Goal: Task Accomplishment & Management: Complete application form

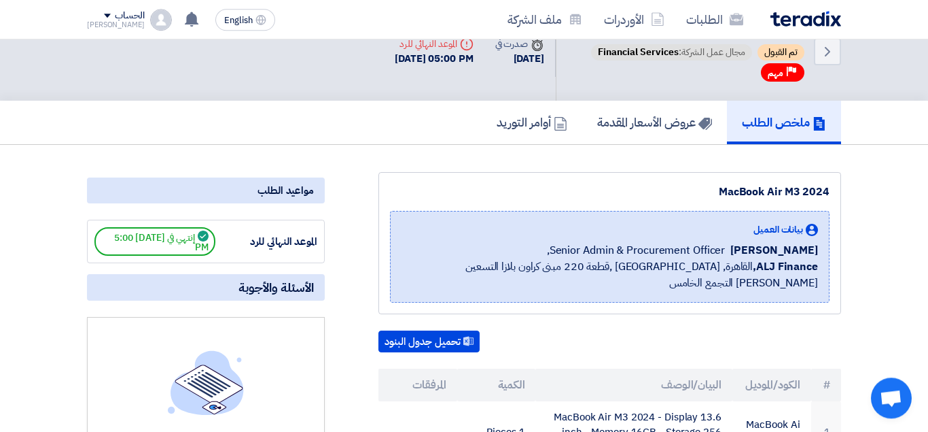
scroll to position [14, 0]
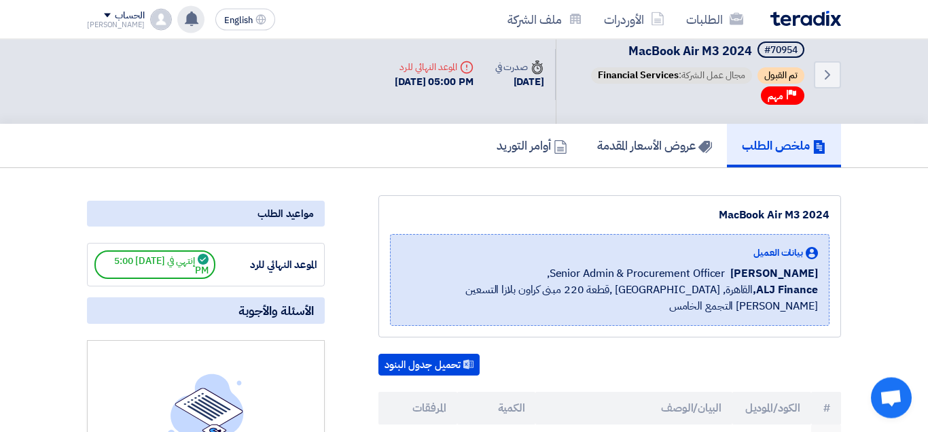
click at [181, 27] on div "تم نشر طلب عروض أسعار جديد - شاهد التفاصيل 11 hours ago مبروك .. تم ترسية طلب "…" at bounding box center [190, 19] width 27 height 27
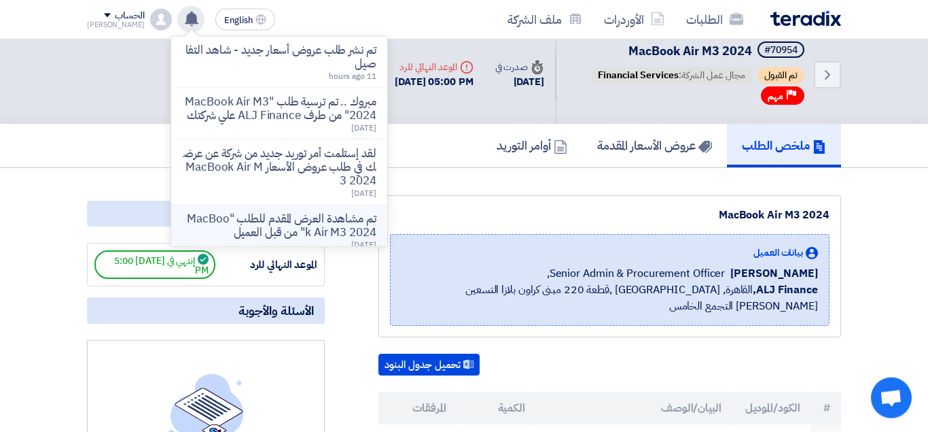
click at [317, 220] on p "تم مشاهدة العرض المقدم للطلب "MacBook Air M3 2024" من قبل العميل" at bounding box center [279, 225] width 194 height 27
click at [317, 220] on div "مواعيد الطلب" at bounding box center [206, 214] width 238 height 26
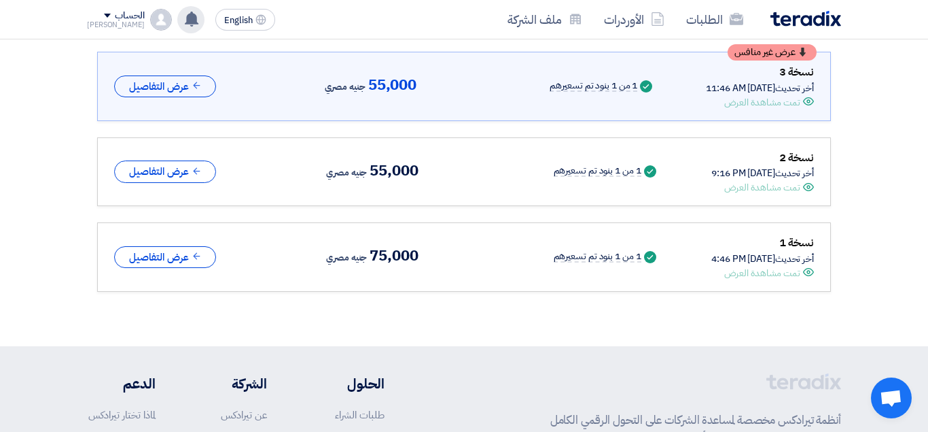
scroll to position [141, 0]
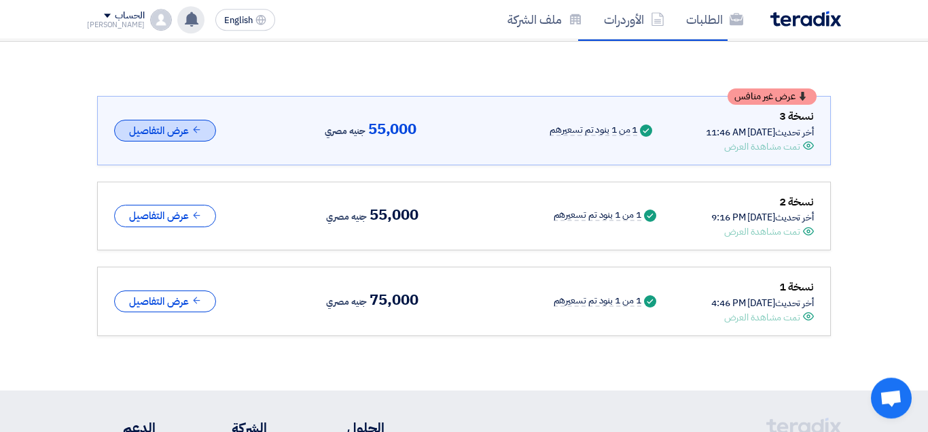
click at [173, 133] on button "عرض التفاصيل" at bounding box center [165, 131] width 102 height 22
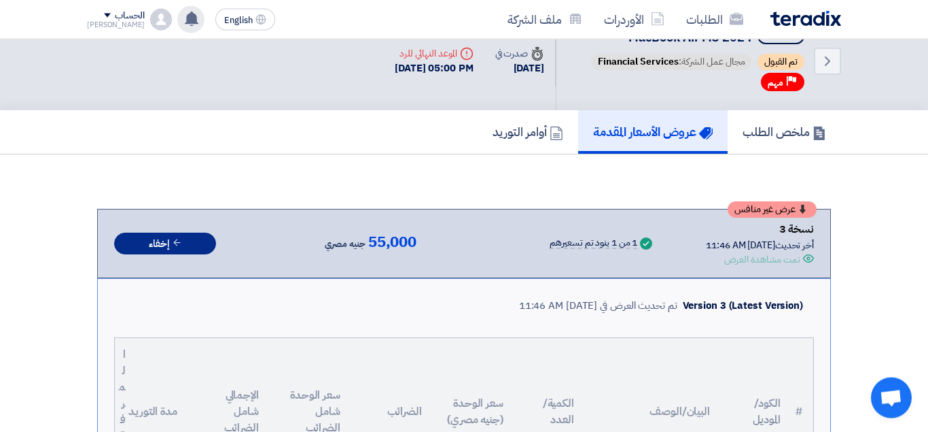
scroll to position [0, 0]
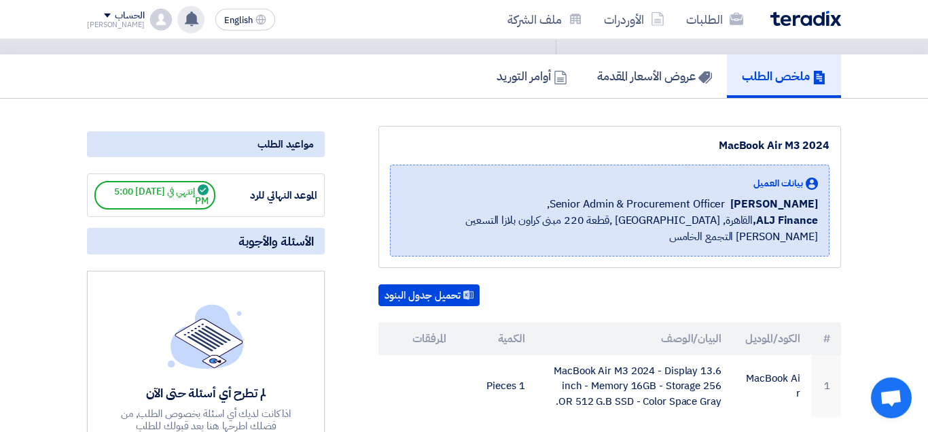
scroll to position [86, 0]
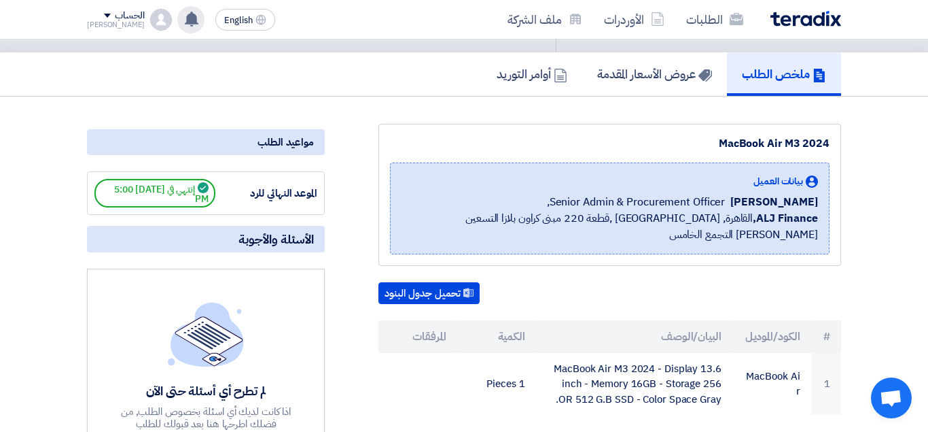
click at [184, 26] on icon at bounding box center [191, 19] width 15 height 15
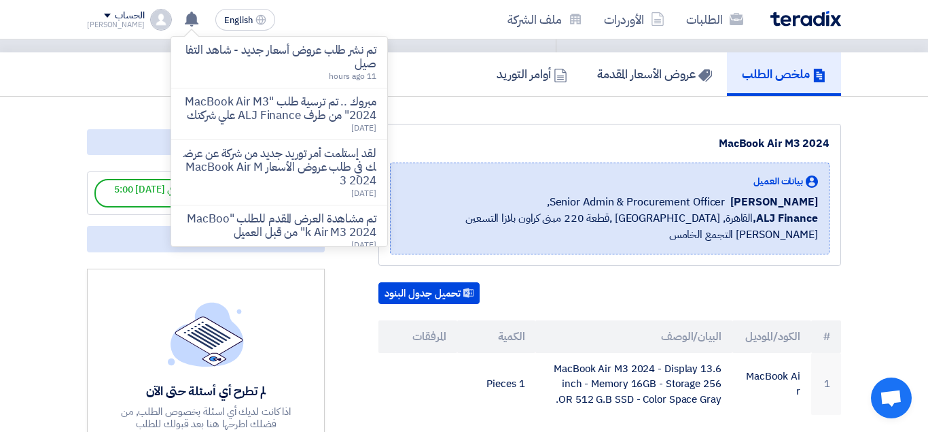
drag, startPoint x: 299, startPoint y: 62, endPoint x: 355, endPoint y: 71, distance: 56.5
click at [299, 61] on p "تم نشر طلب عروض أسعار جديد - شاهد التفاصيل" at bounding box center [279, 56] width 194 height 27
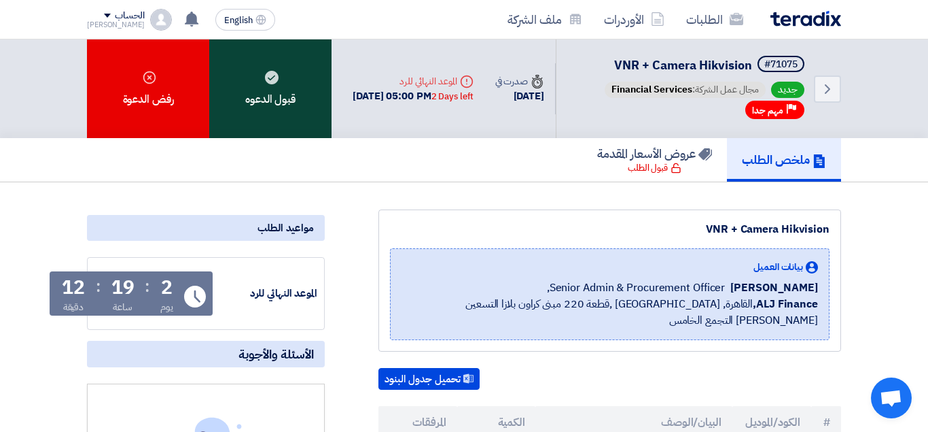
click at [266, 124] on div "قبول الدعوه" at bounding box center [270, 88] width 122 height 99
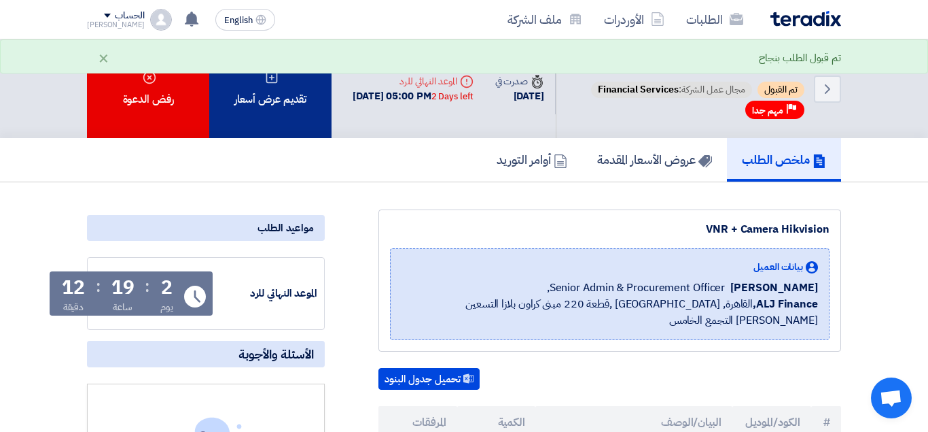
click at [288, 88] on div "تقديم عرض أسعار" at bounding box center [270, 88] width 122 height 99
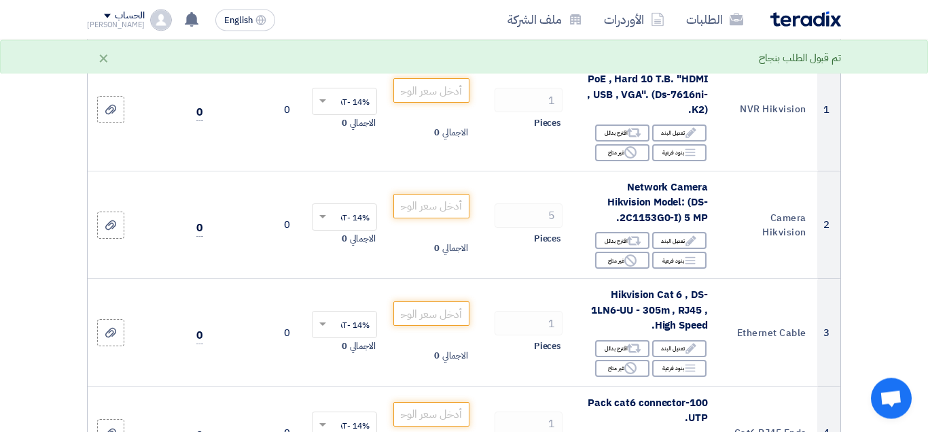
scroll to position [241, 0]
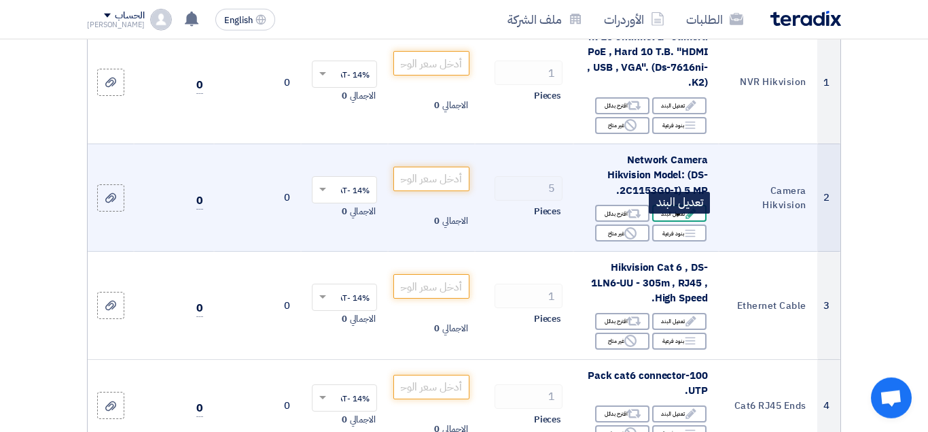
click at [686, 222] on div "Edit تعديل البند" at bounding box center [679, 213] width 54 height 17
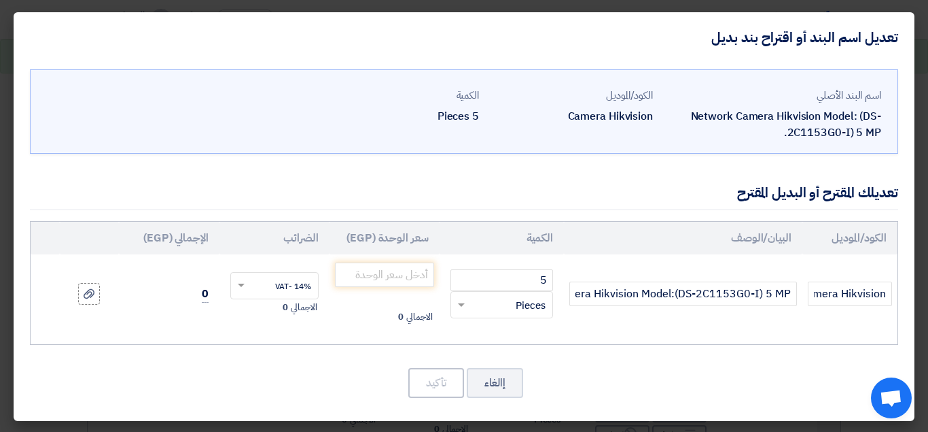
scroll to position [1, 0]
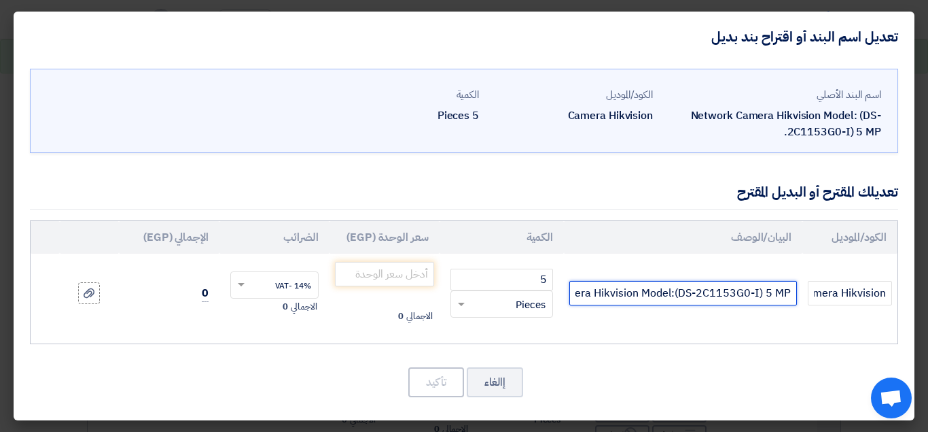
click at [657, 294] on input "Network Camera Hikvision Model:(DS-2C1153G0-I) 5 MP." at bounding box center [684, 293] width 228 height 24
click at [656, 294] on input "Network Camera Hikvision Model:(DS-2C1153G0-I) 5 MP." at bounding box center [684, 293] width 228 height 24
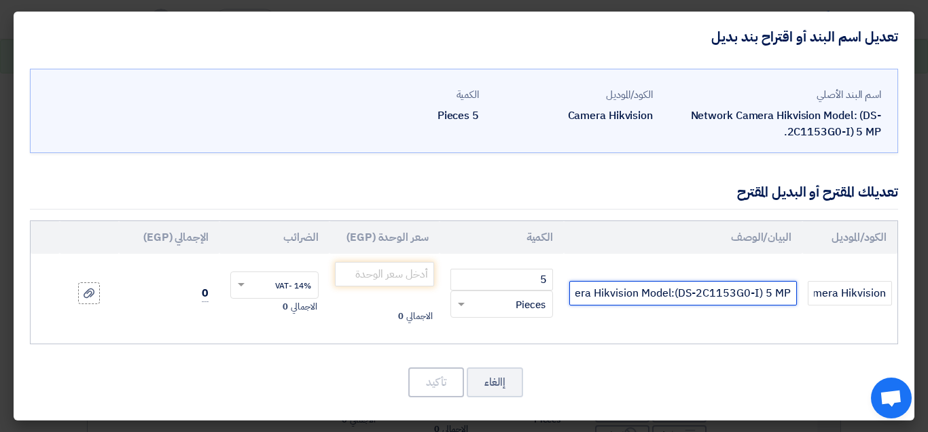
click at [656, 294] on input "Network Camera Hikvision Model:(DS-2C1153G0-I) 5 MP." at bounding box center [684, 293] width 228 height 24
paste input "4 MP Smart Hybrid Light Fixed Dome Network Camera"
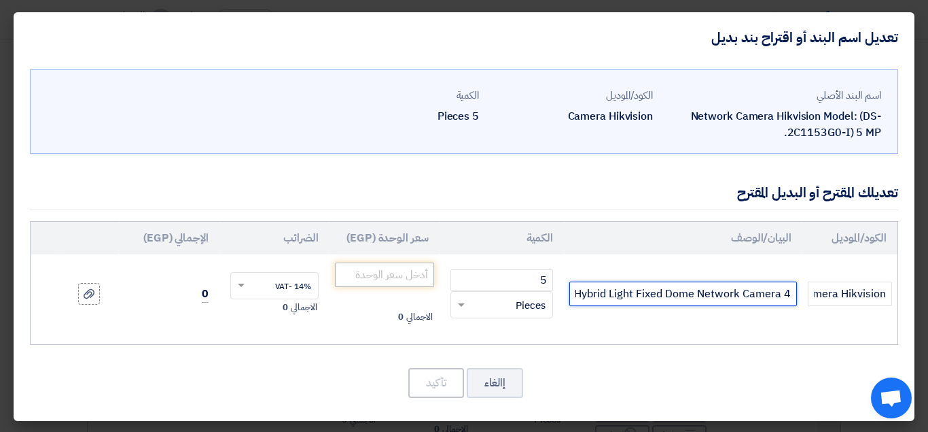
type input "4 MP Smart Hybrid Light Fixed Dome Network Camera"
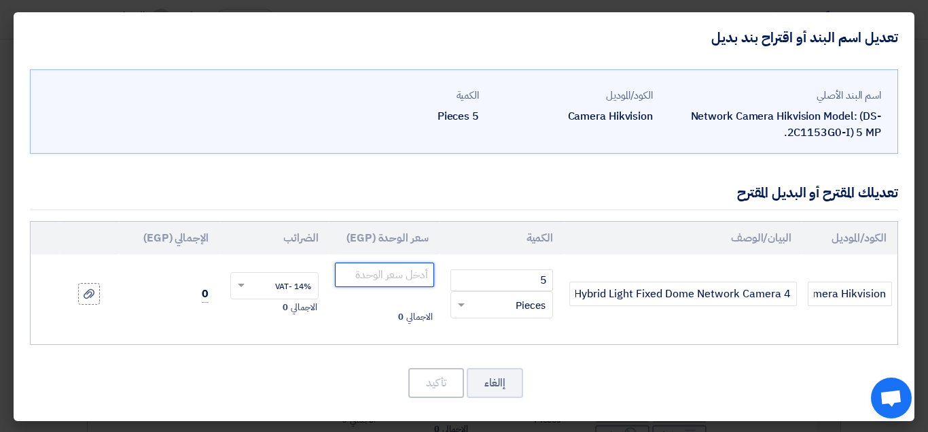
click at [417, 273] on input "number" at bounding box center [384, 274] width 99 height 24
type input "2500"
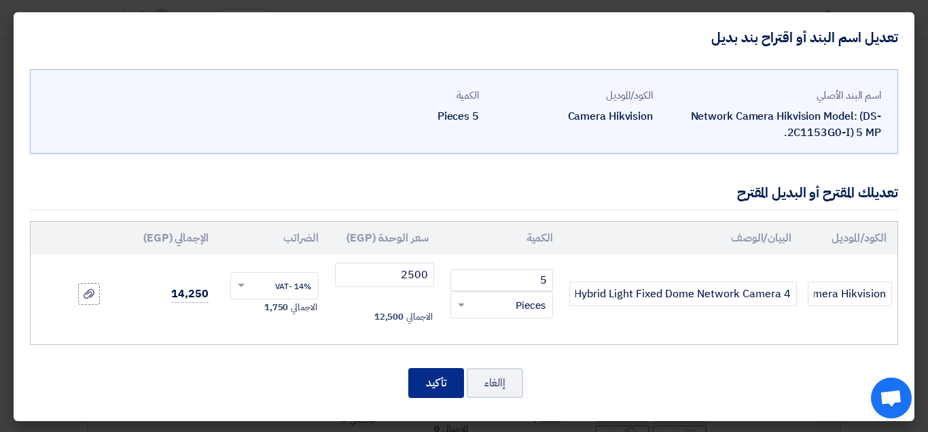
click at [435, 383] on button "تأكيد" at bounding box center [436, 383] width 56 height 30
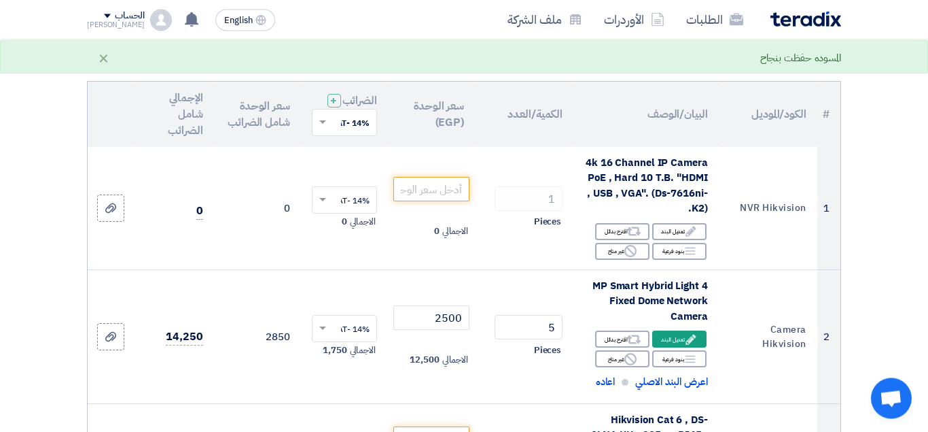
scroll to position [113, 0]
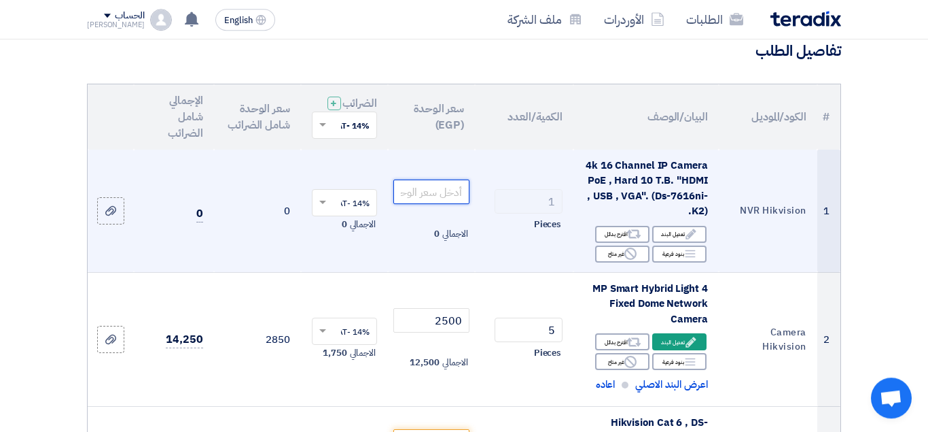
click at [461, 202] on input "number" at bounding box center [432, 191] width 76 height 24
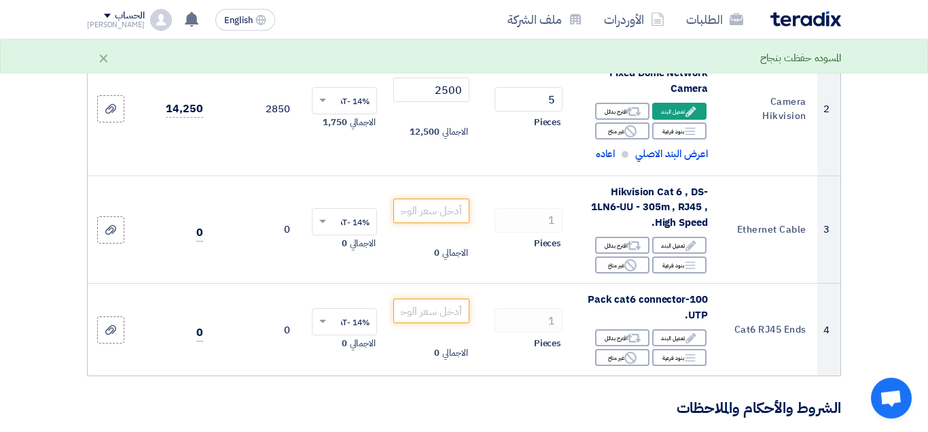
scroll to position [361, 0]
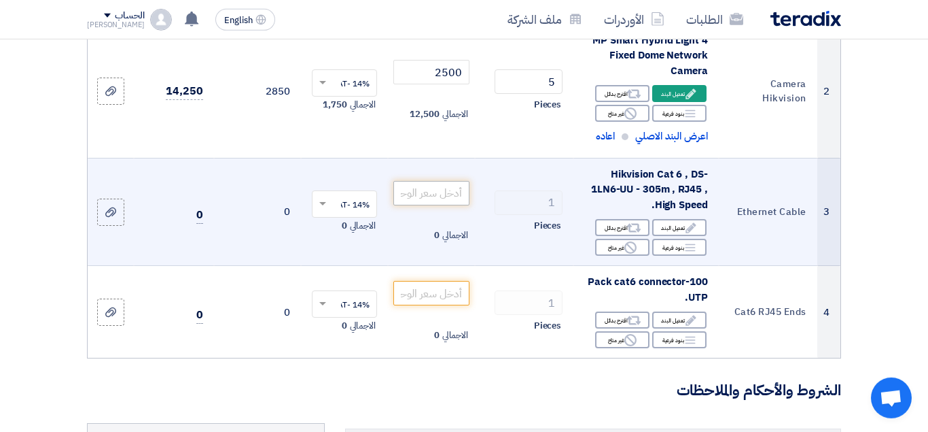
type input "6000"
click at [433, 205] on input "number" at bounding box center [432, 193] width 76 height 24
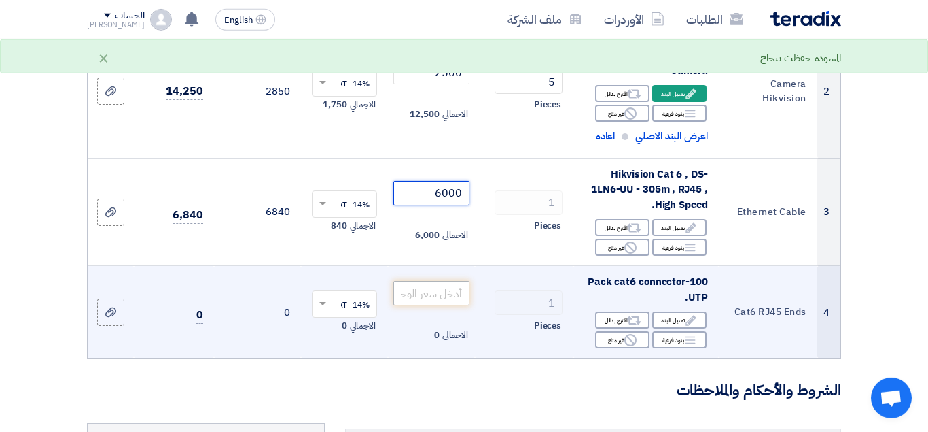
type input "6000"
click at [436, 299] on input "number" at bounding box center [432, 293] width 76 height 24
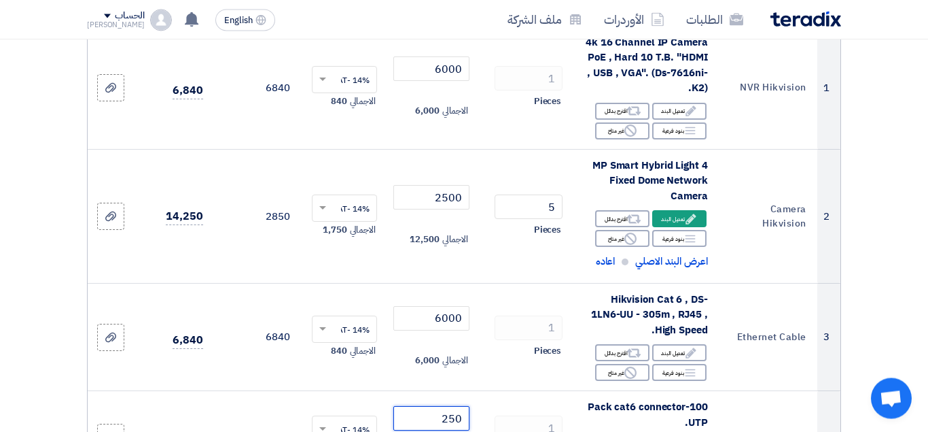
scroll to position [223, 0]
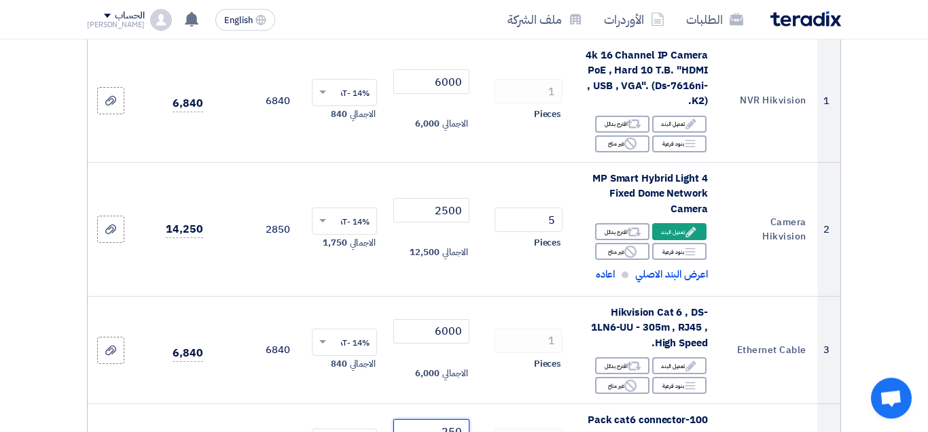
type input "250"
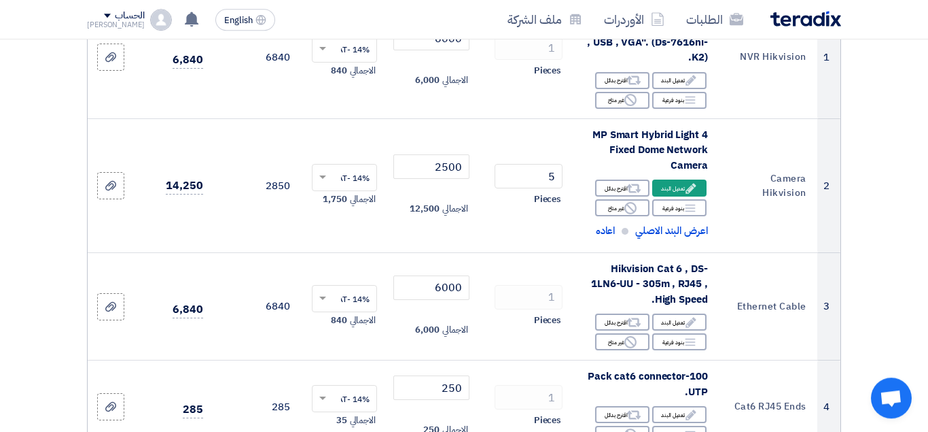
scroll to position [274, 0]
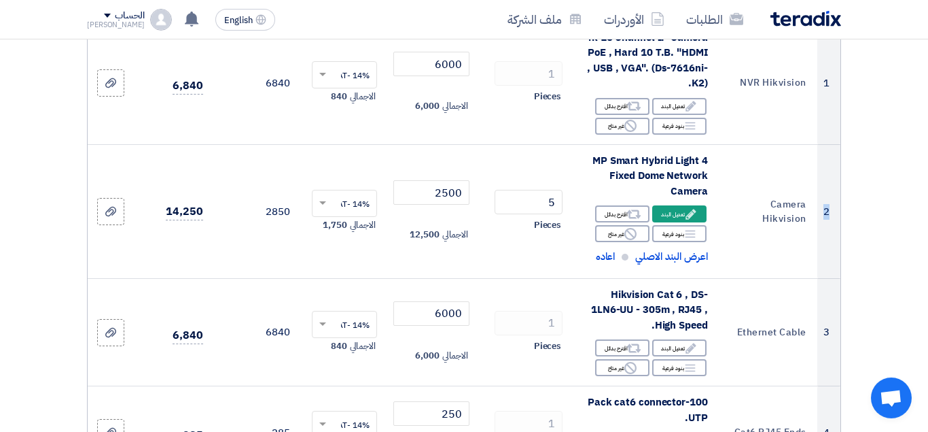
scroll to position [233, 0]
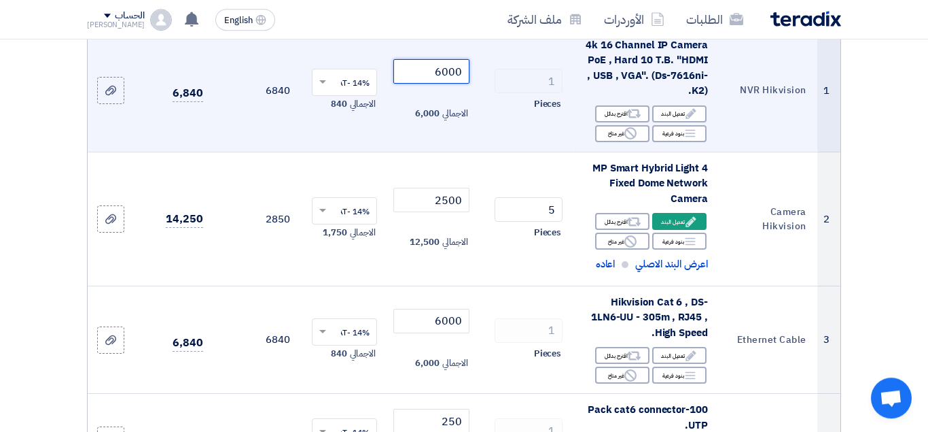
click at [429, 82] on input "6000" at bounding box center [432, 71] width 76 height 24
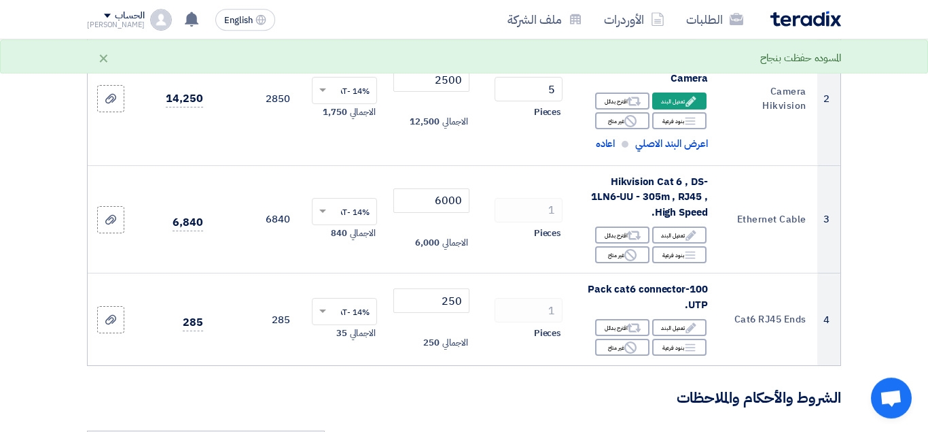
scroll to position [381, 0]
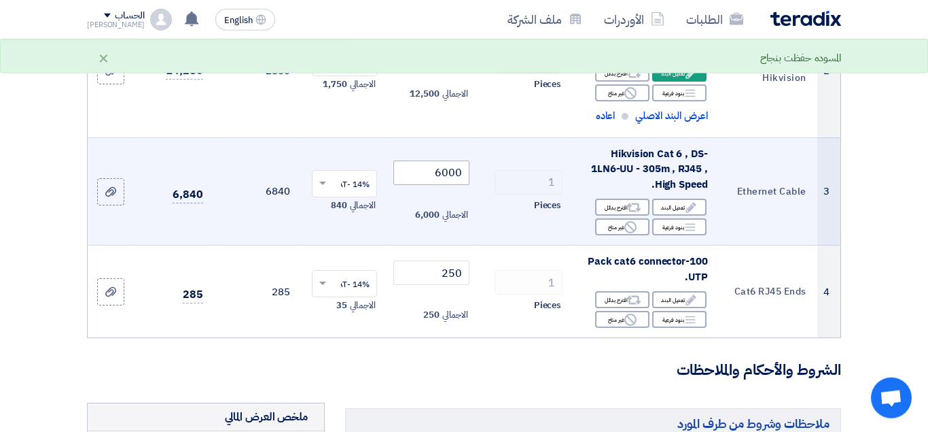
type input "5850"
click at [419, 185] on input "6000" at bounding box center [432, 172] width 76 height 24
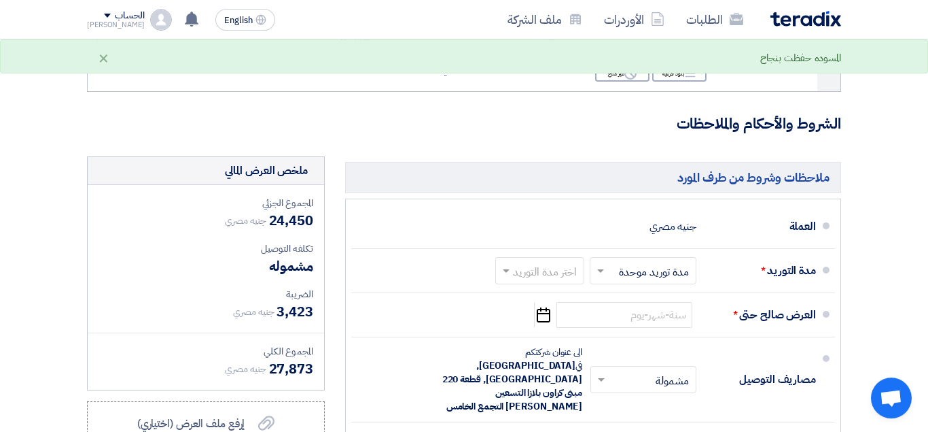
scroll to position [635, 0]
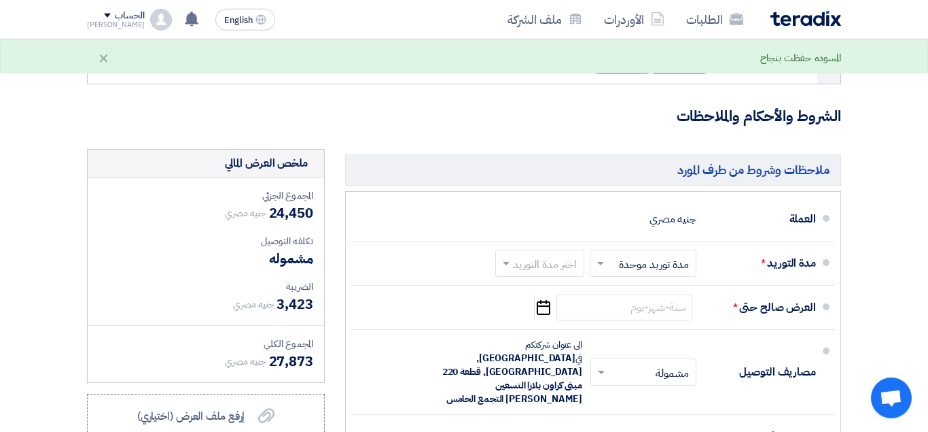
type input "5850"
click at [0, 276] on section "تفاصيل الطلب # الكود/الموديل البيان/الوصف الكمية/العدد سعر الوحدة (EGP) الضرائب…" at bounding box center [464, 84] width 928 height 1185
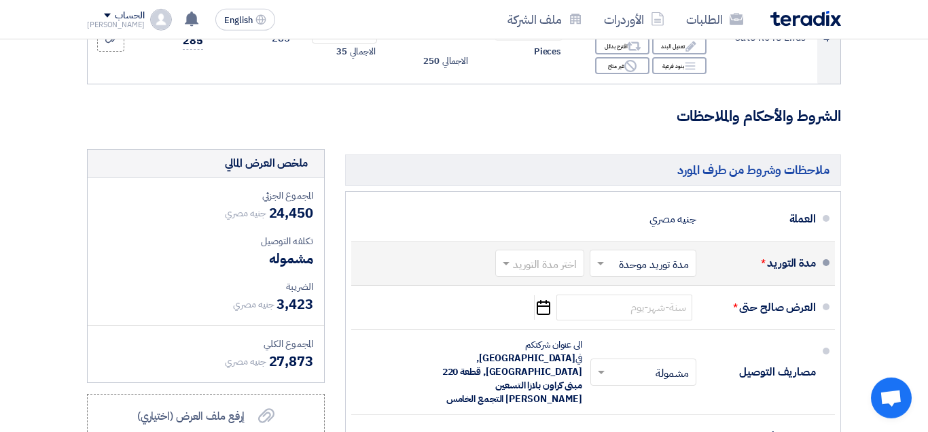
click at [510, 270] on span at bounding box center [504, 263] width 17 height 14
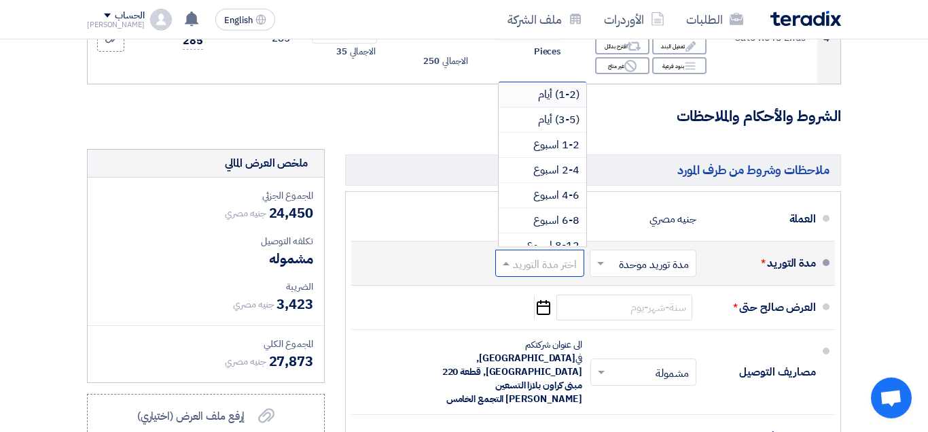
click at [555, 100] on span "(1-2) أيام" at bounding box center [558, 94] width 41 height 16
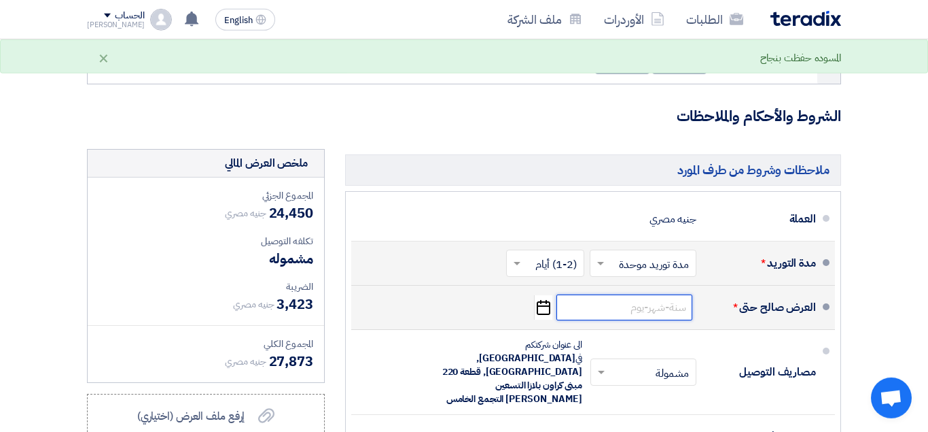
click at [633, 320] on input at bounding box center [625, 307] width 136 height 26
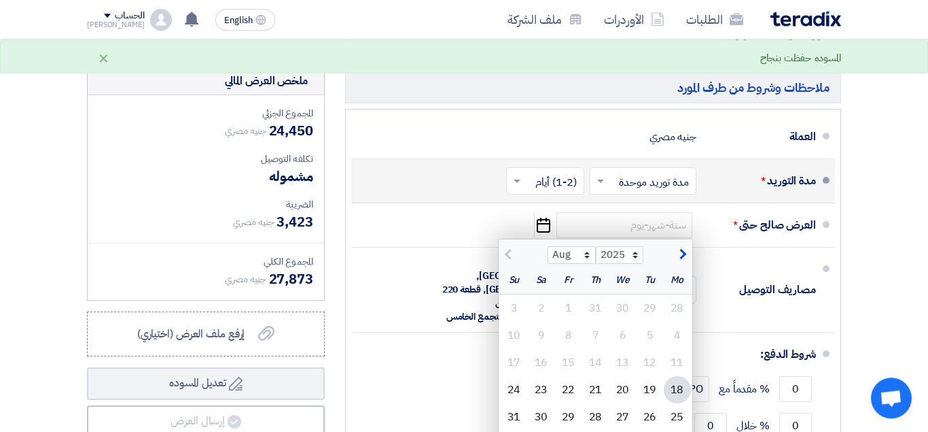
scroll to position [720, 0]
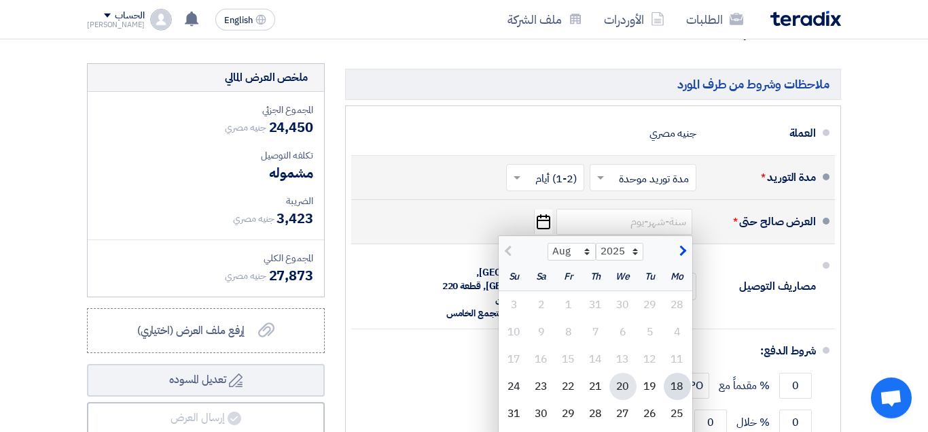
click at [627, 400] on div "20" at bounding box center [623, 385] width 27 height 27
type input "8/20/2025"
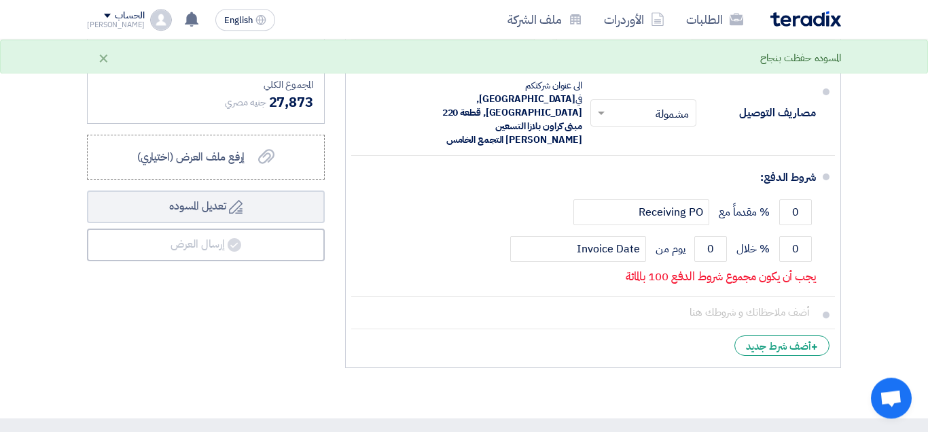
scroll to position [896, 0]
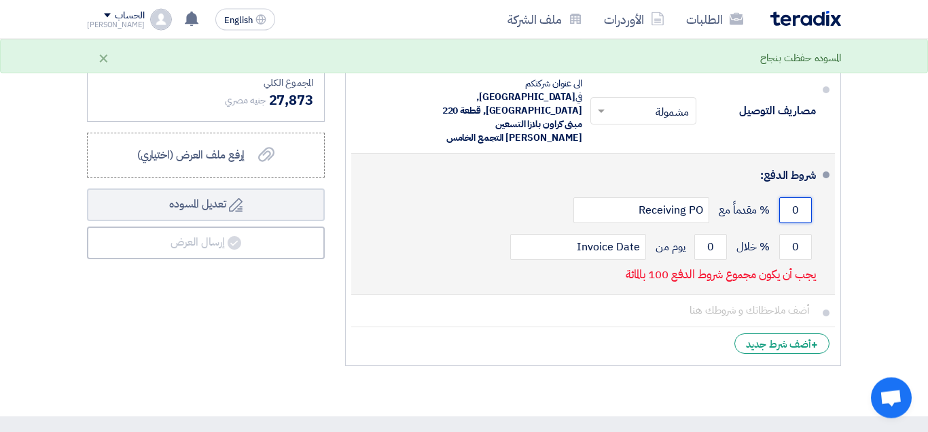
click at [784, 197] on input "0" at bounding box center [796, 210] width 33 height 26
click at [783, 197] on input "0" at bounding box center [796, 210] width 33 height 26
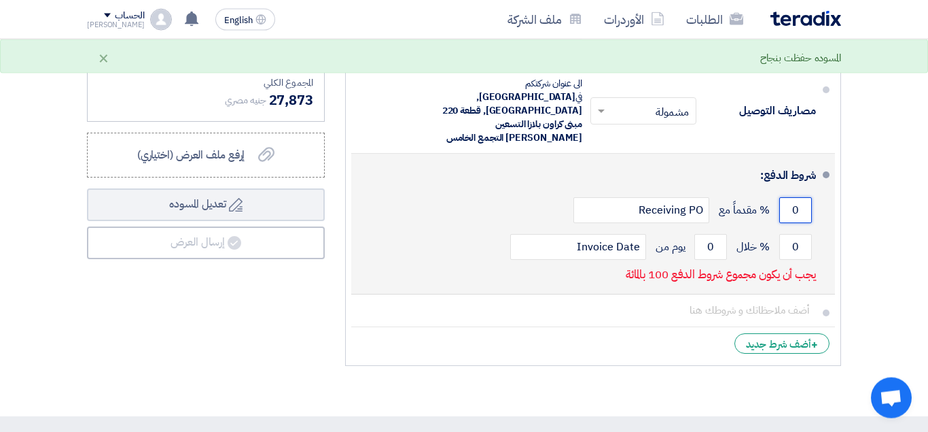
click at [783, 197] on input "0" at bounding box center [796, 210] width 33 height 26
click at [795, 197] on input "0" at bounding box center [796, 210] width 33 height 26
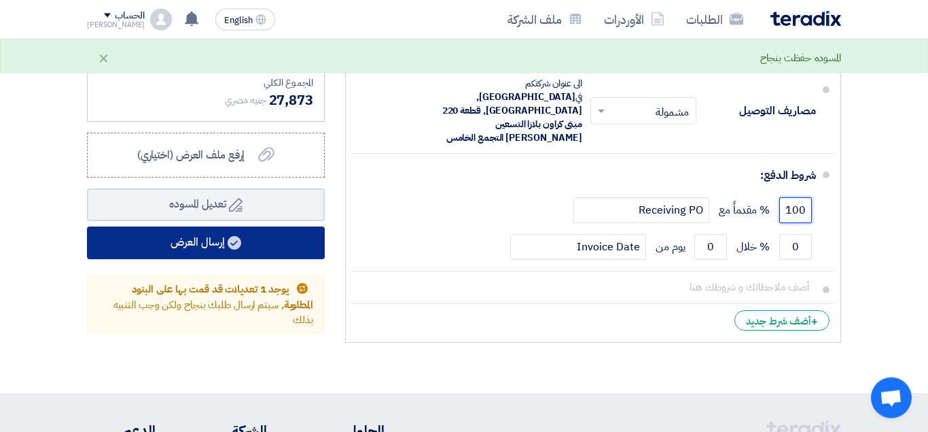
type input "100"
click at [265, 259] on button "إرسال العرض" at bounding box center [206, 242] width 238 height 33
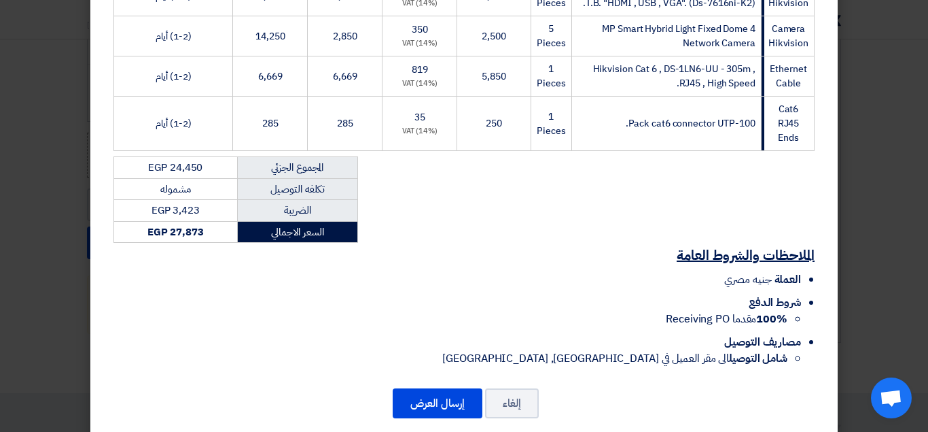
scroll to position [351, 0]
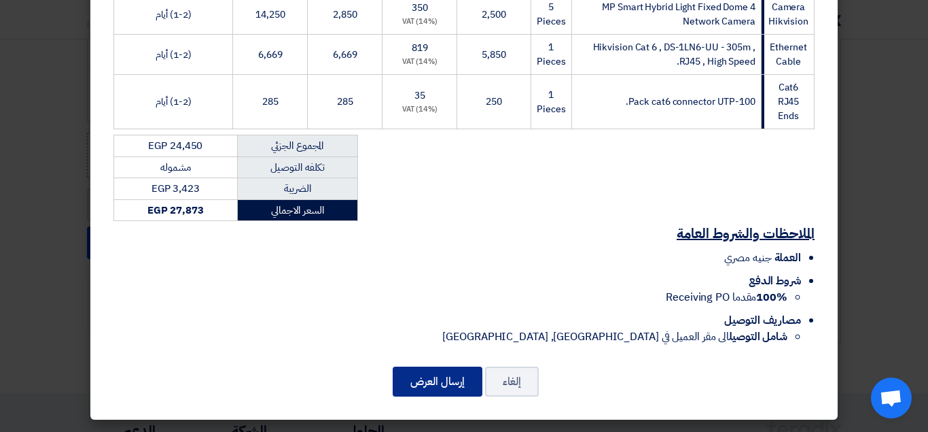
click at [459, 385] on button "إرسال العرض" at bounding box center [438, 381] width 90 height 30
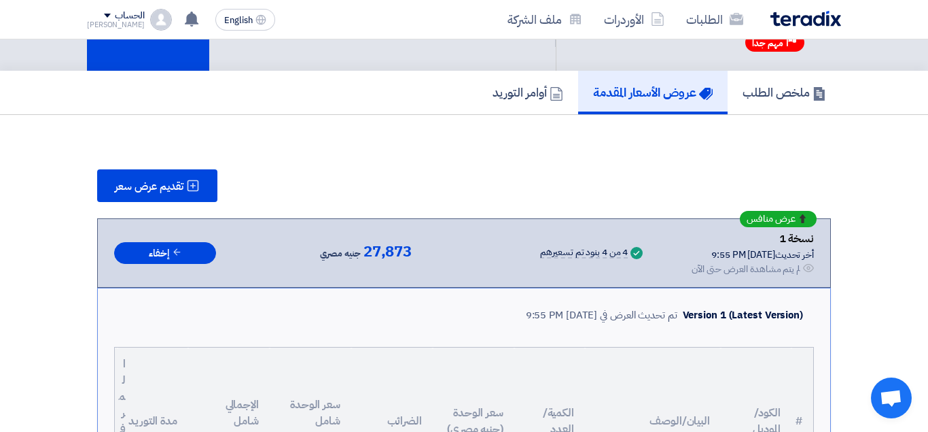
scroll to position [86, 0]
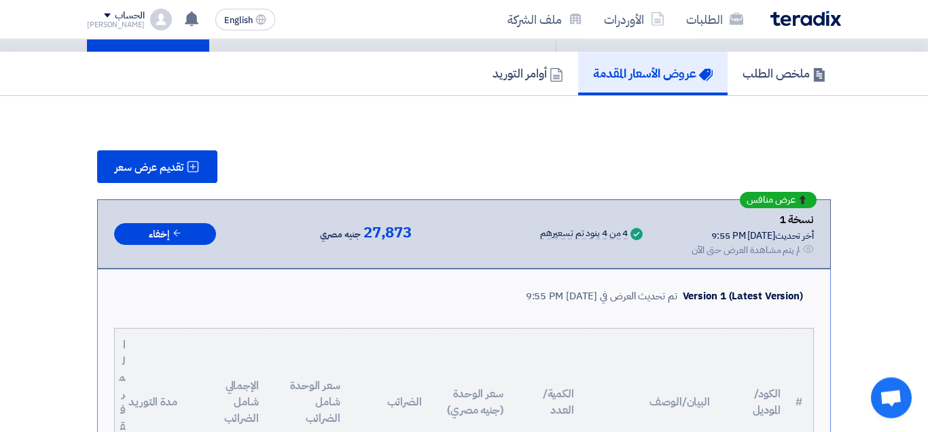
click at [794, 14] on img at bounding box center [806, 19] width 71 height 16
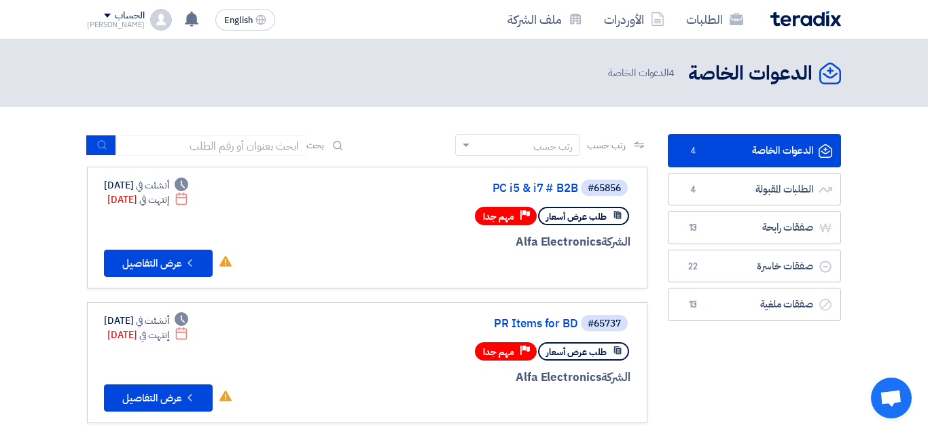
click at [115, 15] on div "الحساب" at bounding box center [129, 16] width 29 height 12
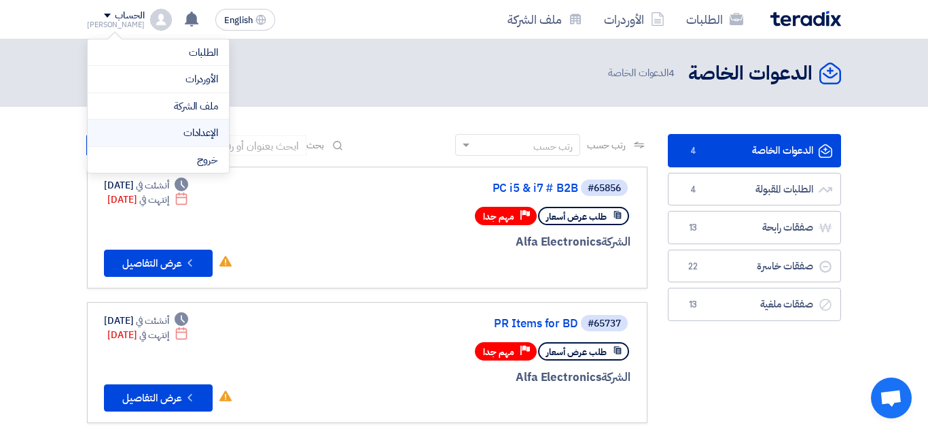
click at [210, 130] on link "الإعدادات" at bounding box center [159, 133] width 120 height 16
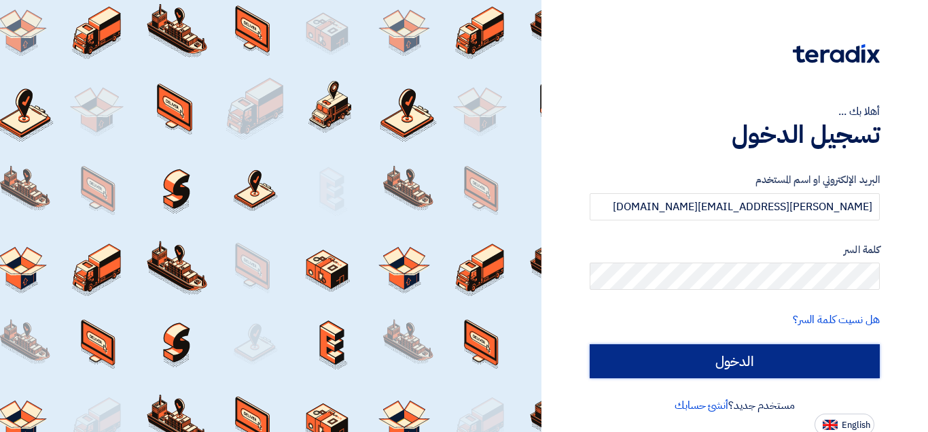
click at [835, 362] on input "الدخول" at bounding box center [735, 361] width 290 height 34
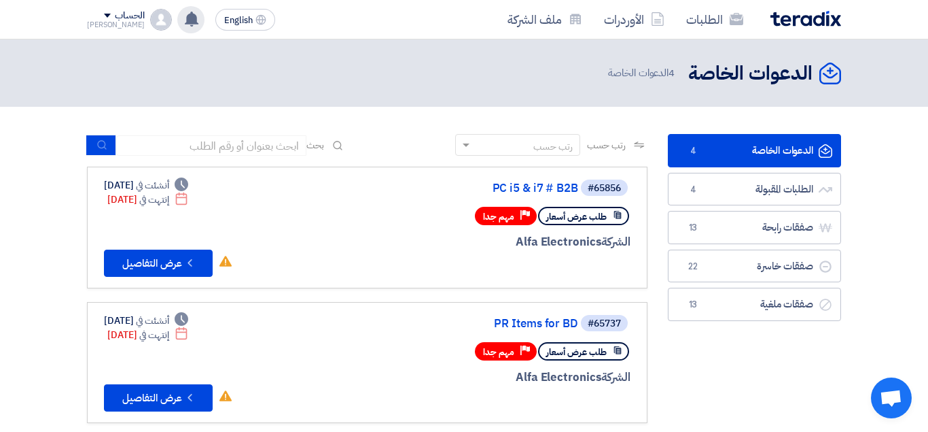
click at [177, 18] on div "تم نشر طلب عروض أسعار جديد - شاهد التفاصيل 12 hours ago مبروك .. تم ترسية طلب "…" at bounding box center [190, 19] width 27 height 27
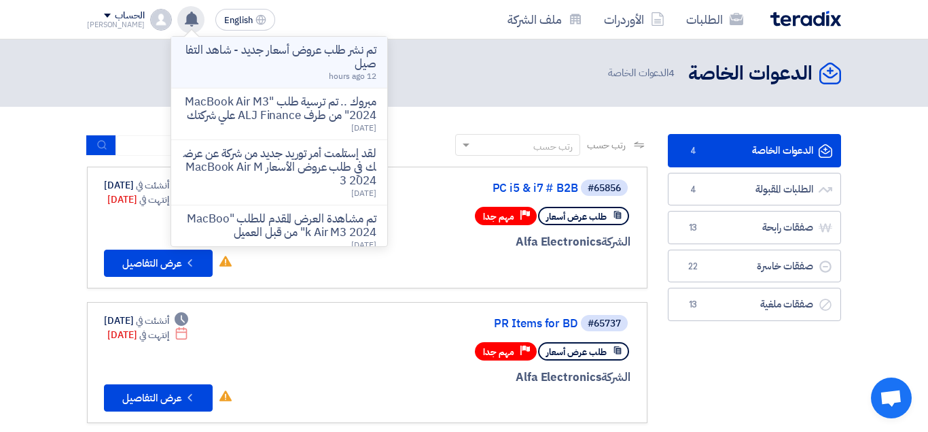
click at [317, 67] on p "تم نشر طلب عروض أسعار جديد - شاهد التفاصيل" at bounding box center [279, 56] width 194 height 27
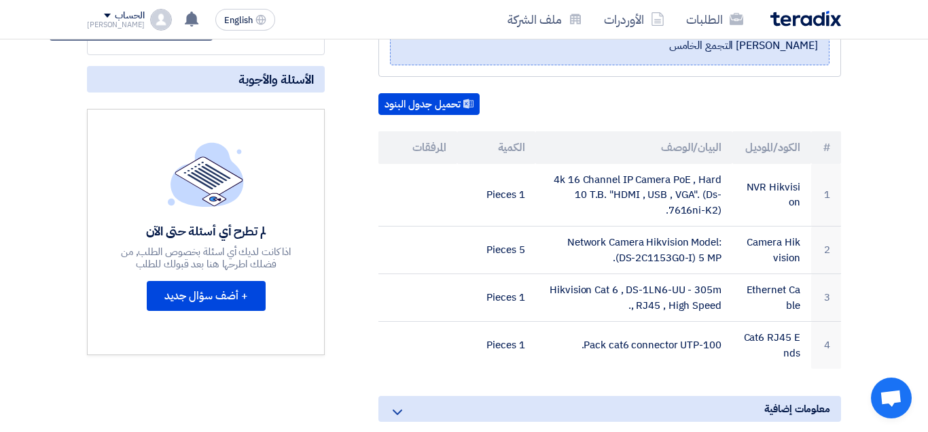
scroll to position [277, 0]
